Goal: Information Seeking & Learning: Learn about a topic

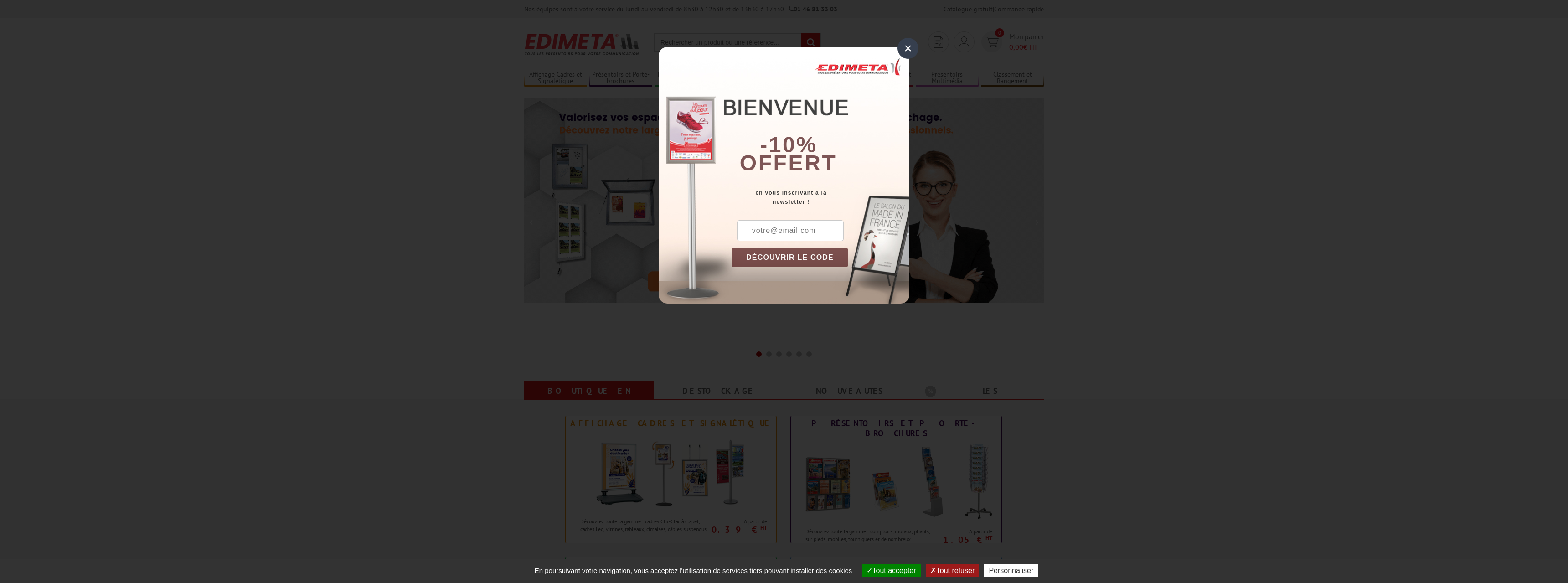
click at [907, 47] on div "×" at bounding box center [908, 48] width 21 height 21
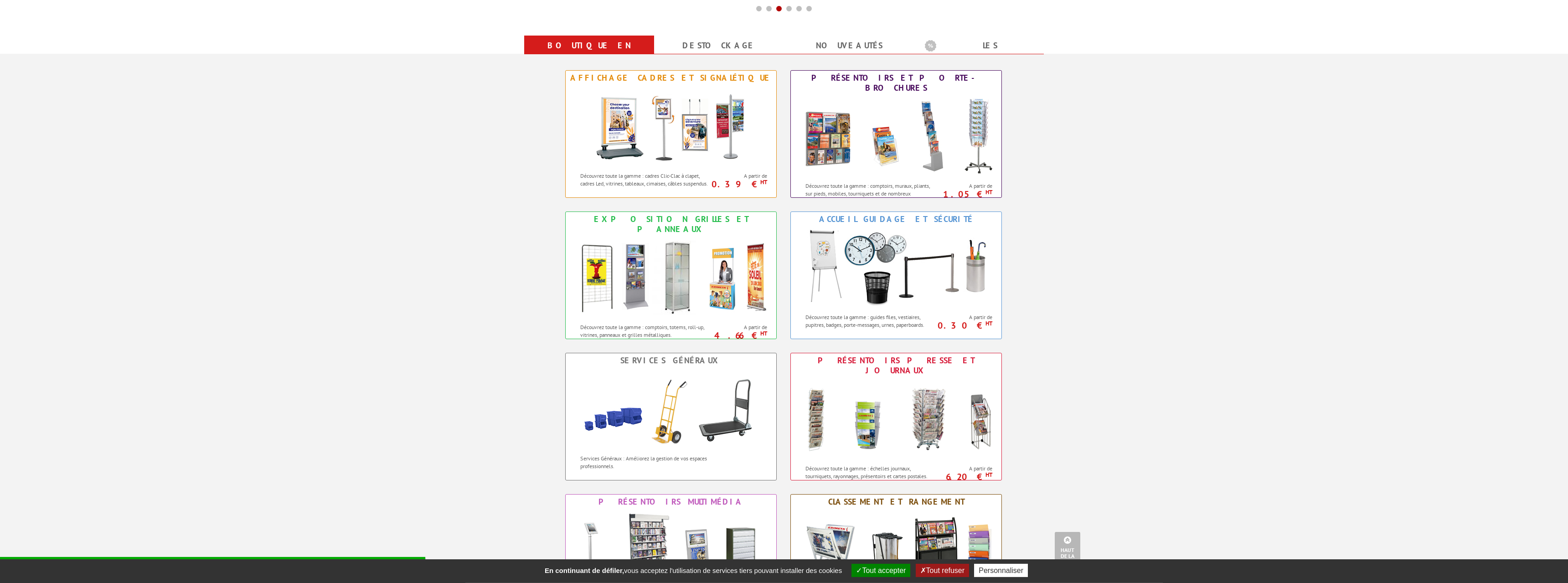
scroll to position [326, 0]
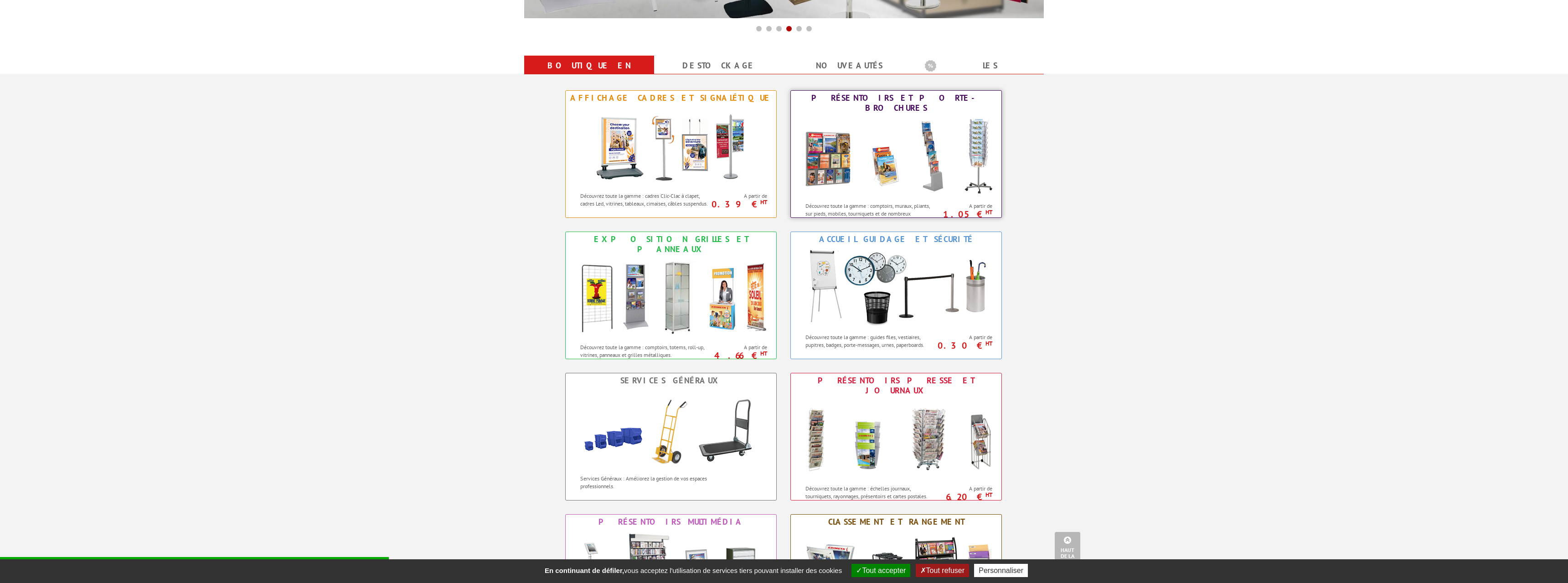
click at [929, 139] on img at bounding box center [895, 156] width 200 height 82
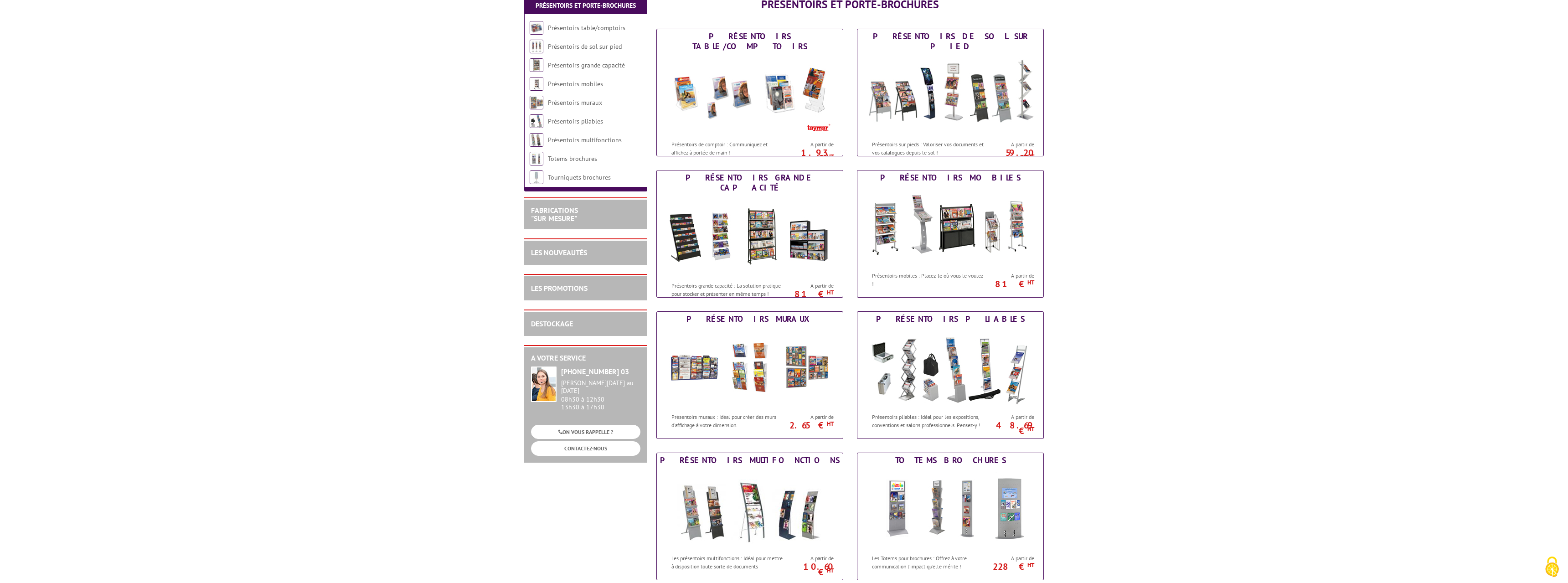
scroll to position [139, 0]
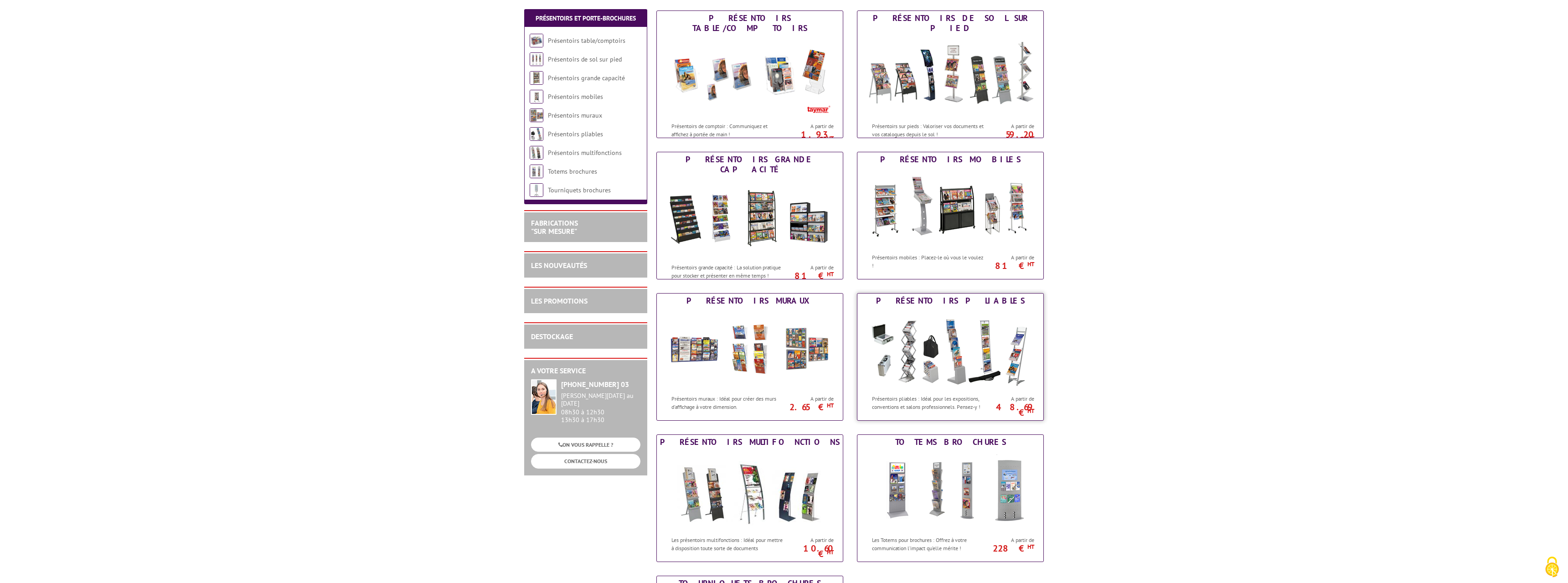
click at [968, 335] on img at bounding box center [950, 349] width 169 height 82
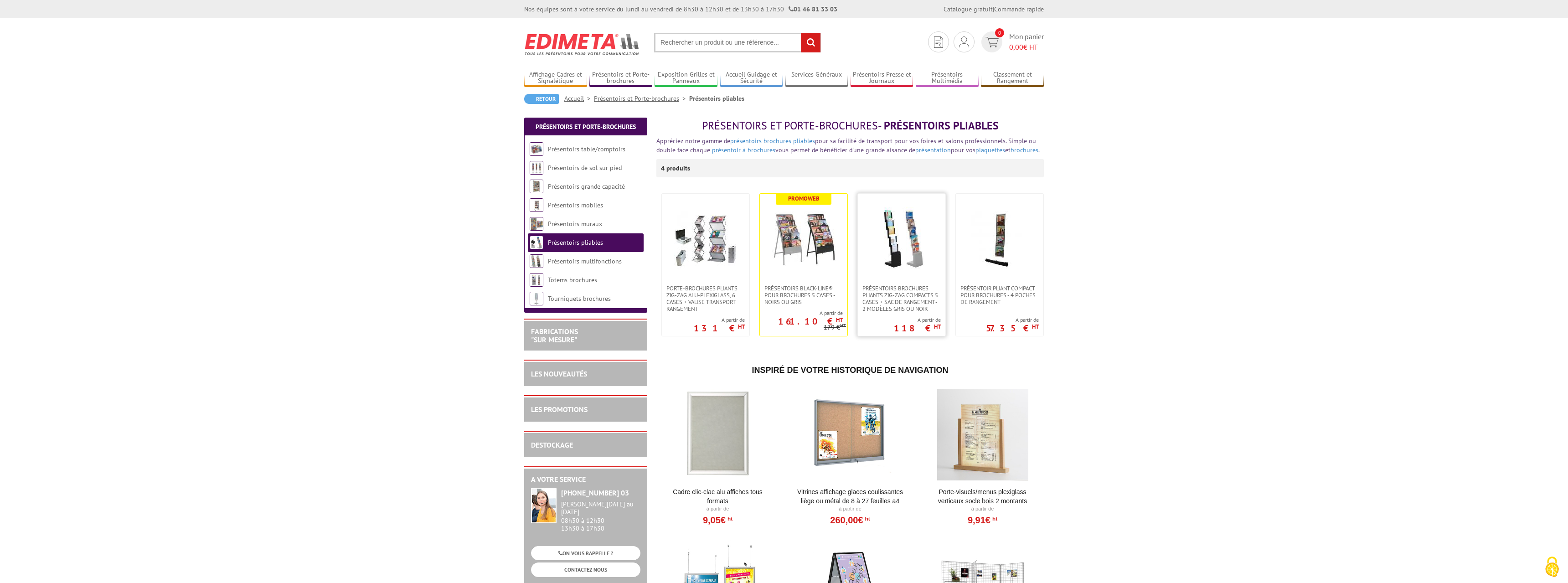
click at [893, 240] on img at bounding box center [901, 239] width 64 height 64
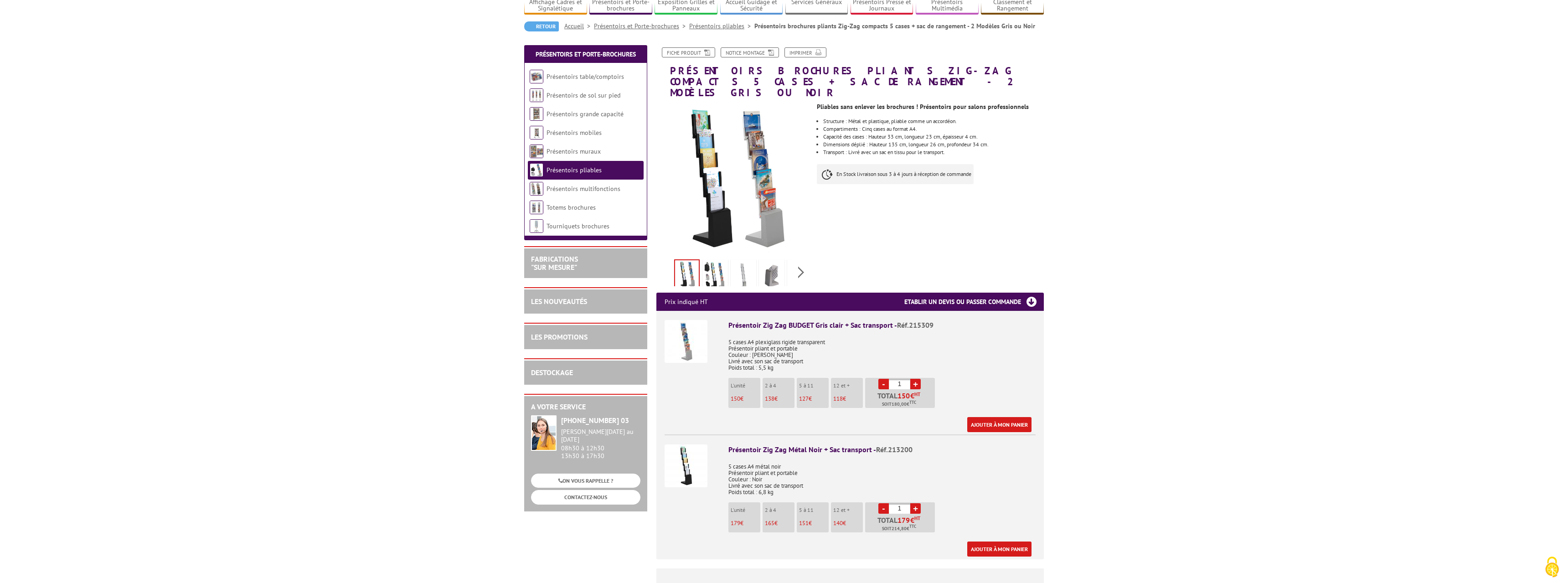
scroll to position [93, 0]
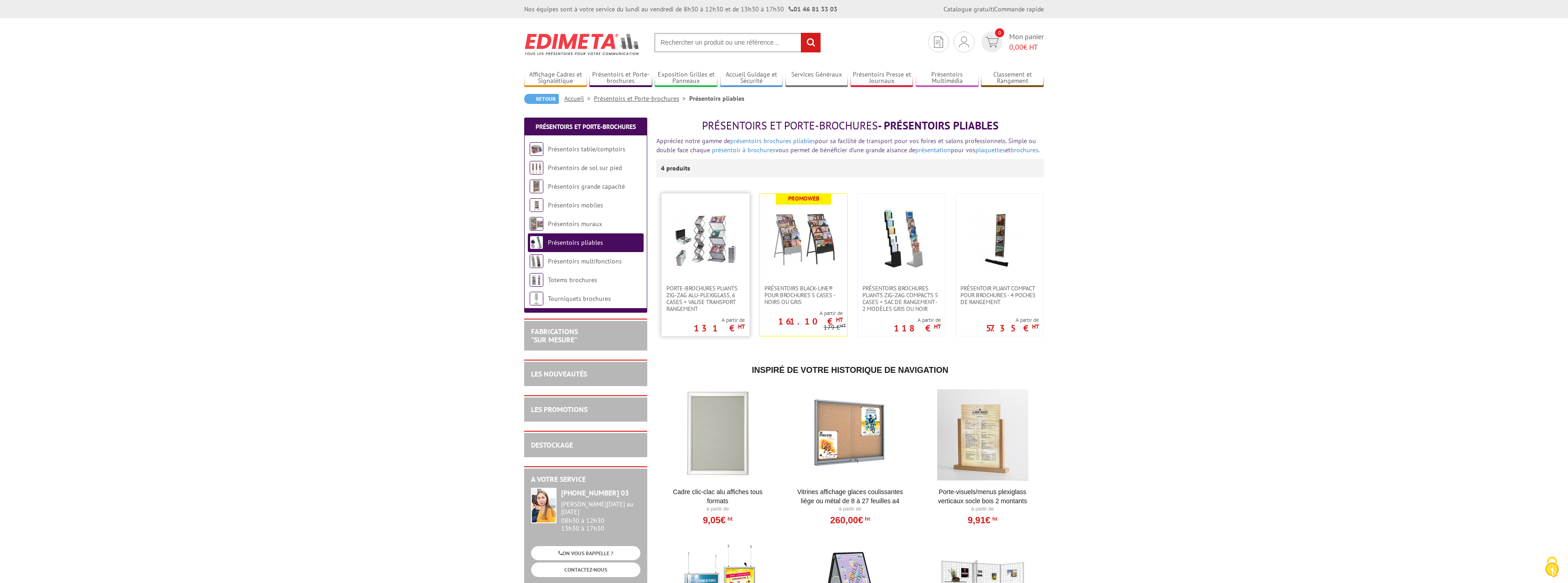
click at [715, 248] on img at bounding box center [705, 239] width 64 height 64
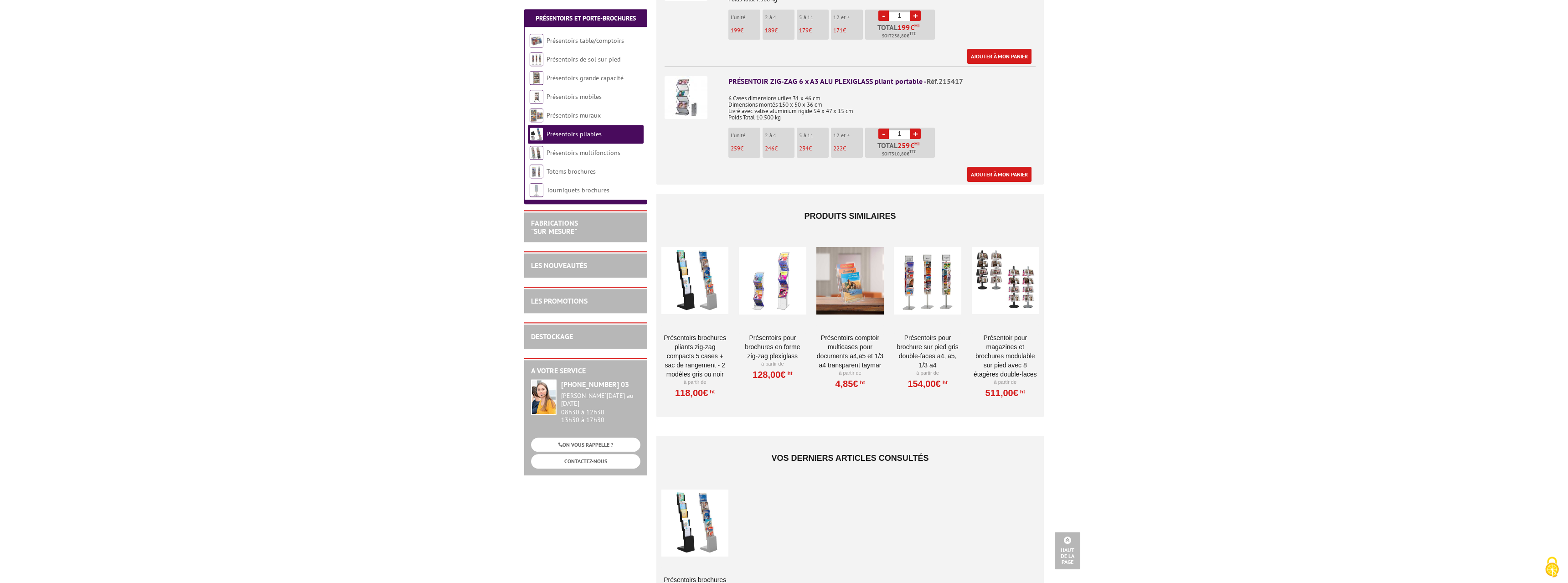
scroll to position [558, 0]
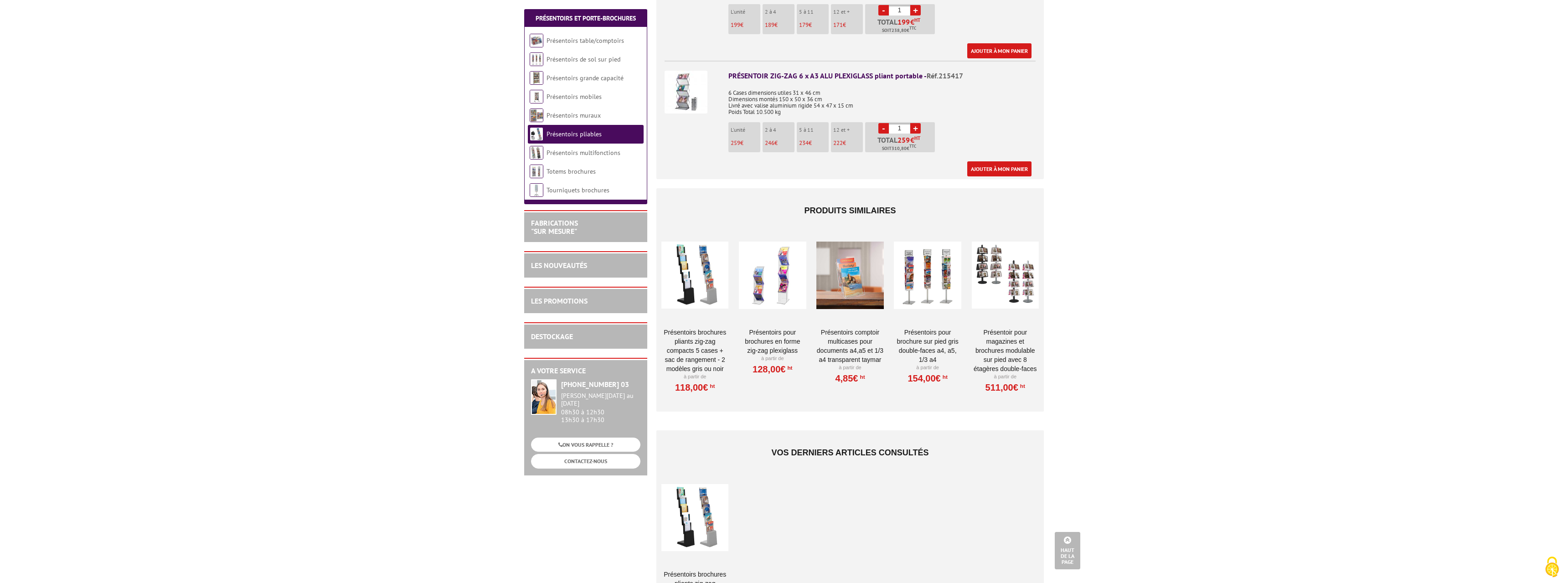
click at [943, 253] on div at bounding box center [927, 275] width 67 height 91
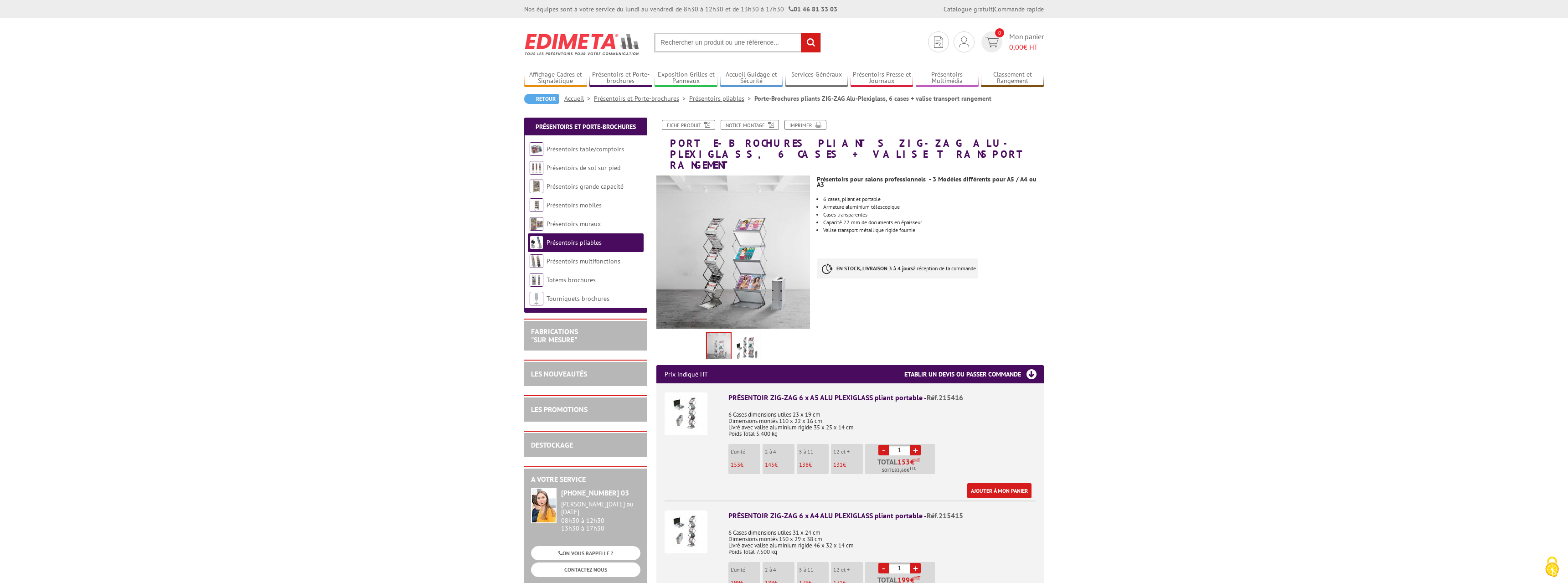
click at [658, 99] on link "Présentoirs et Porte-brochures" at bounding box center [642, 98] width 96 height 8
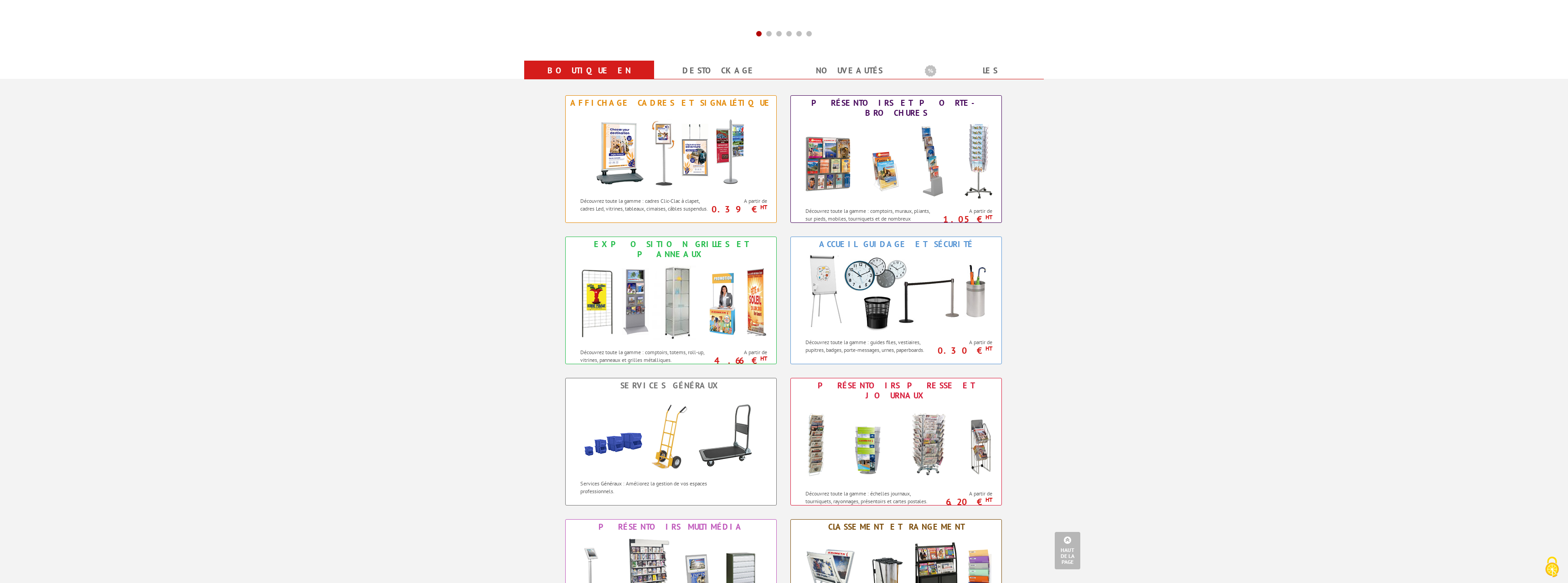
scroll to position [326, 0]
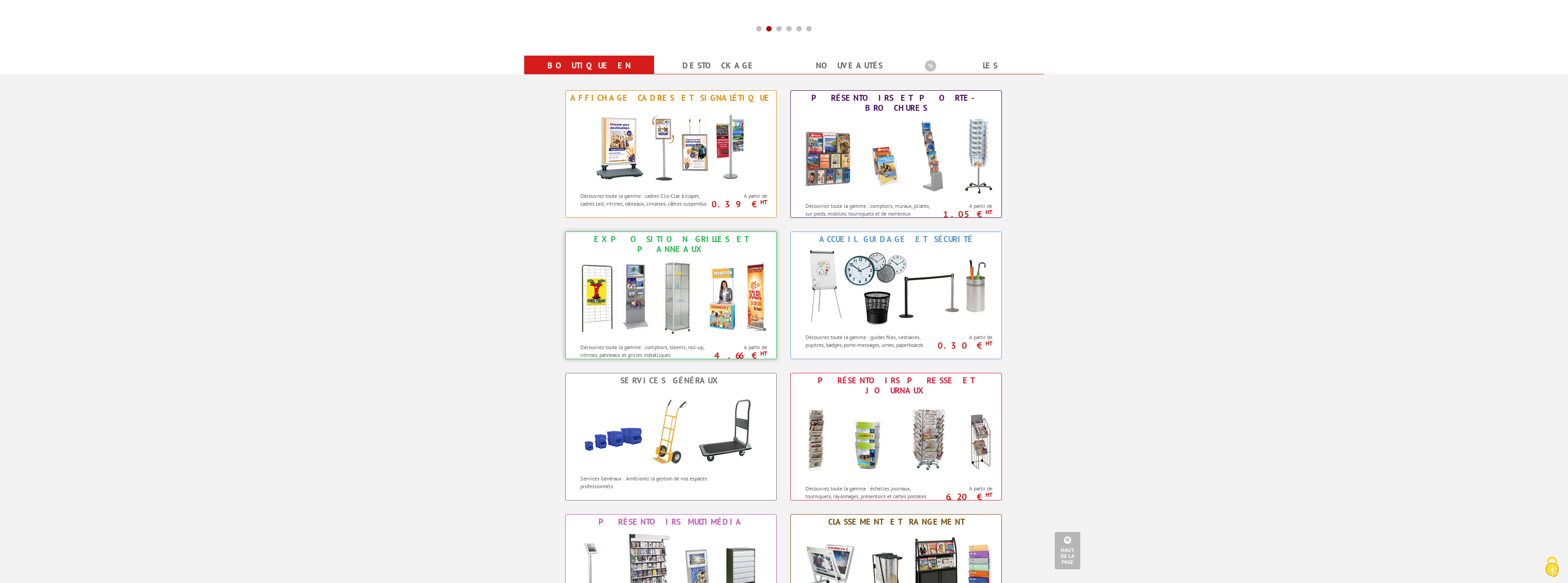
click at [636, 290] on img at bounding box center [671, 298] width 200 height 82
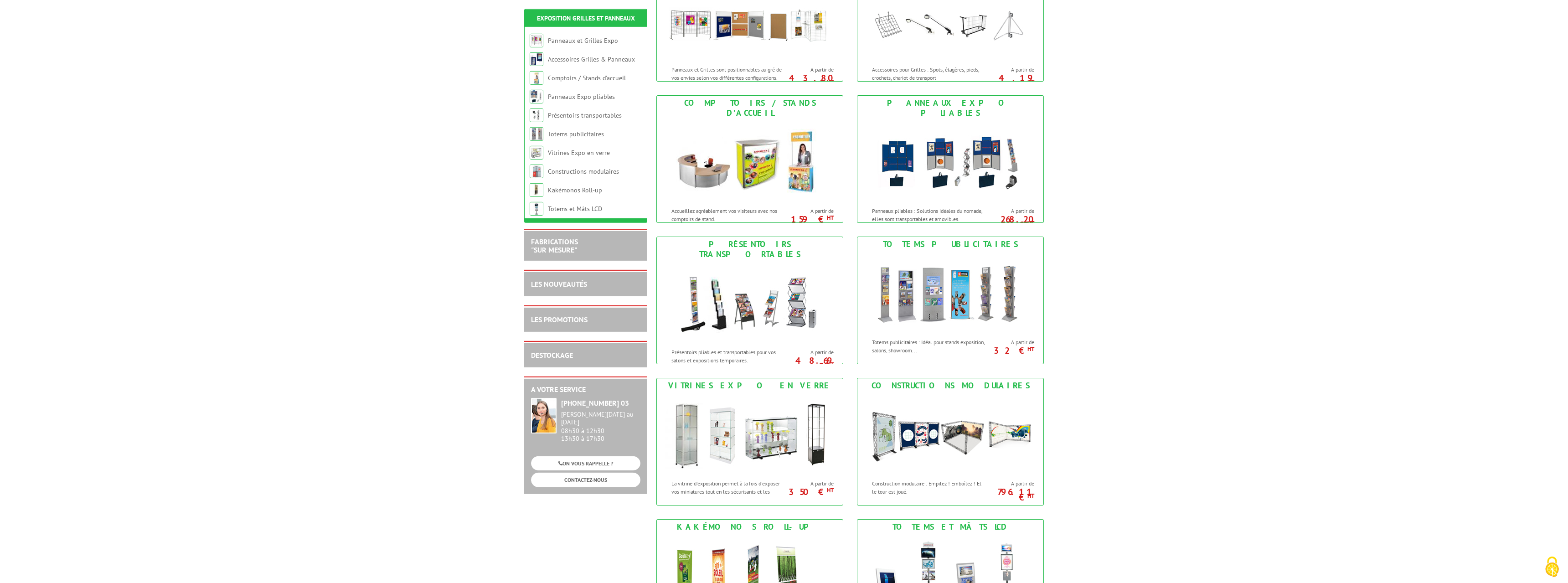
scroll to position [232, 0]
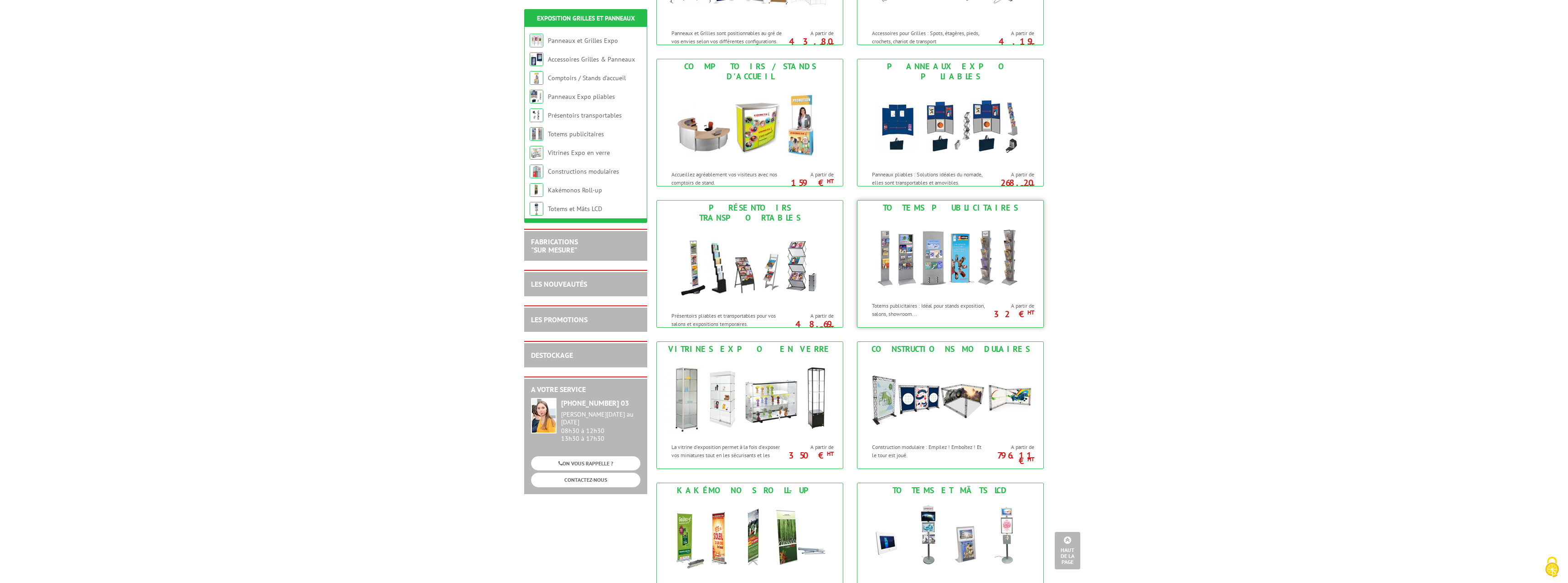
click at [926, 261] on img at bounding box center [950, 256] width 169 height 82
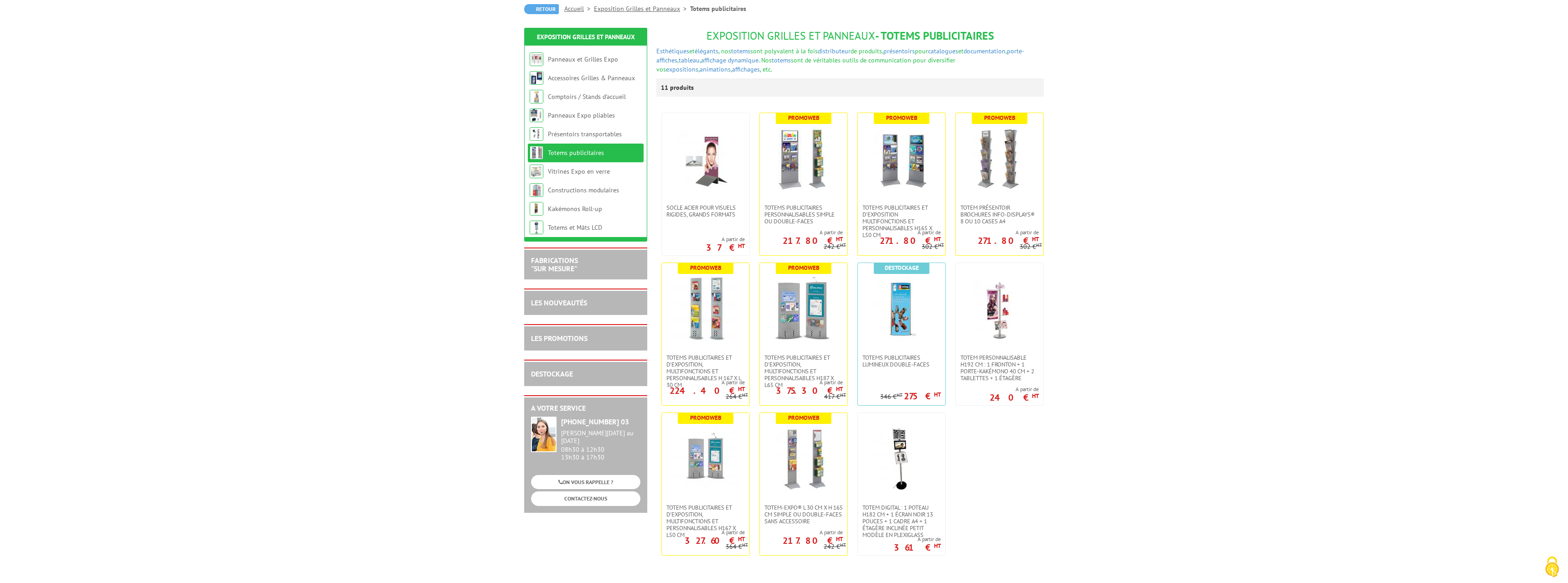
scroll to position [93, 0]
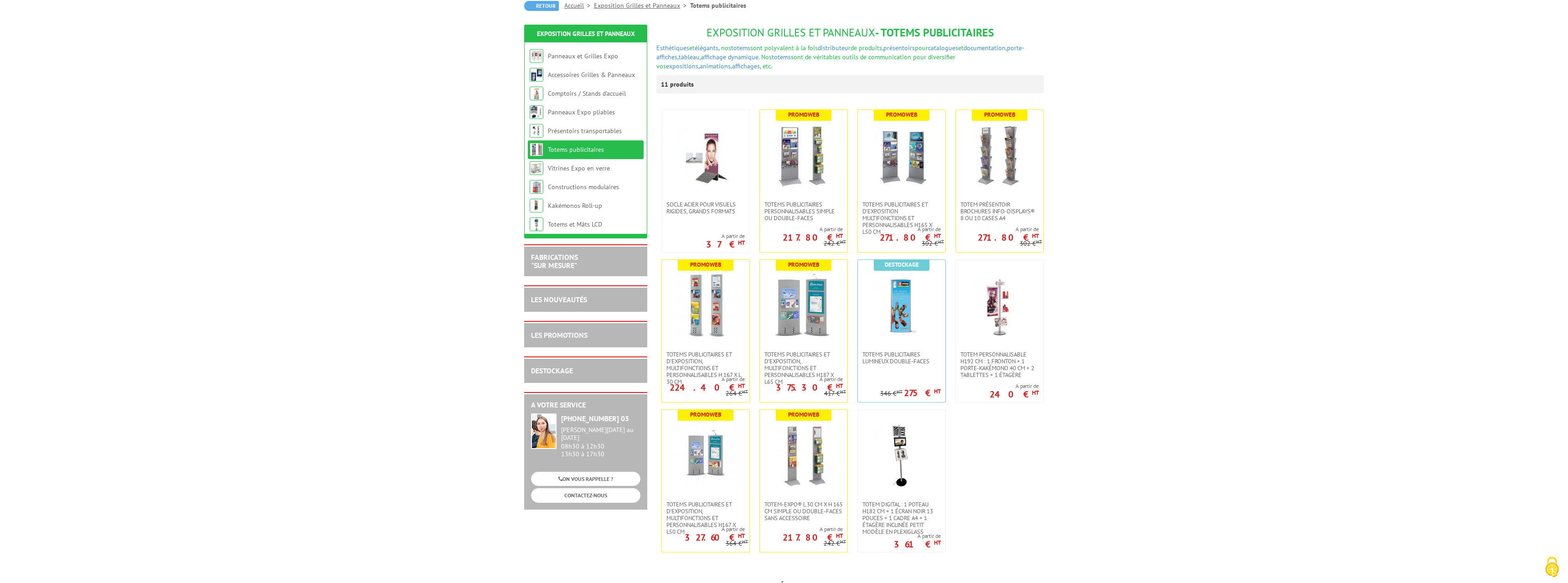
click at [648, 4] on link "Exposition Grilles et Panneaux" at bounding box center [642, 5] width 96 height 8
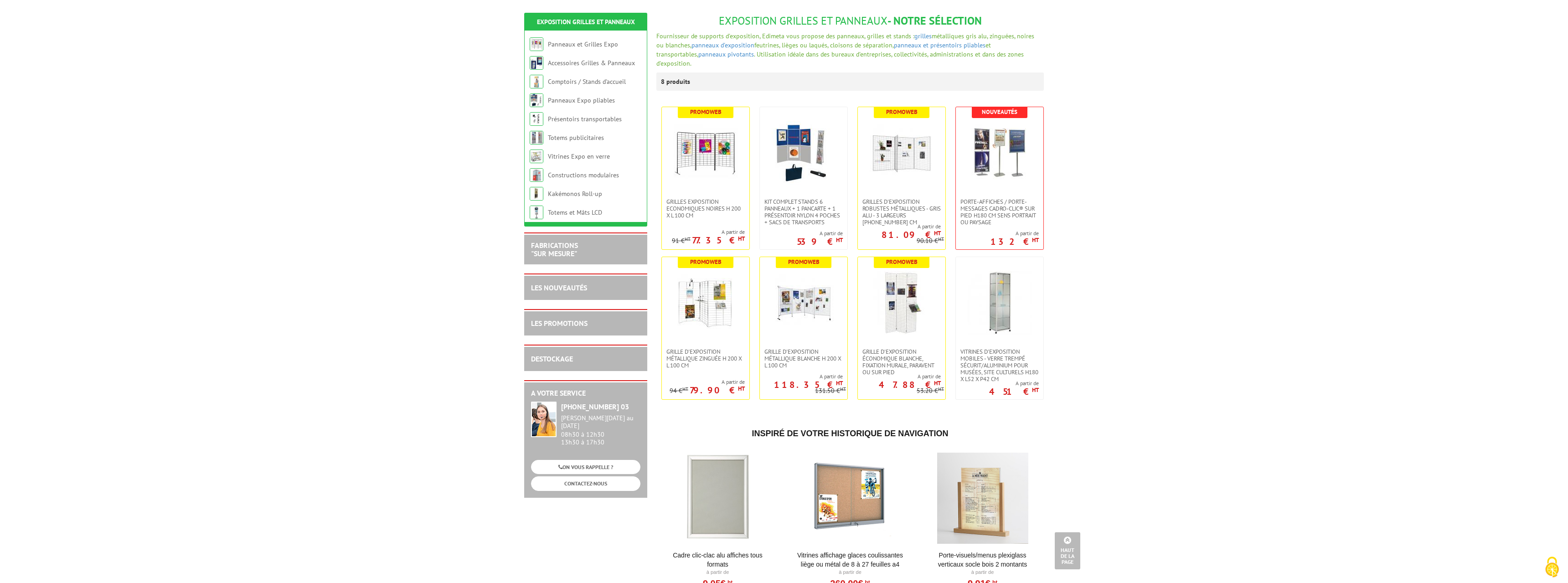
scroll to position [93, 0]
